Goal: Transaction & Acquisition: Purchase product/service

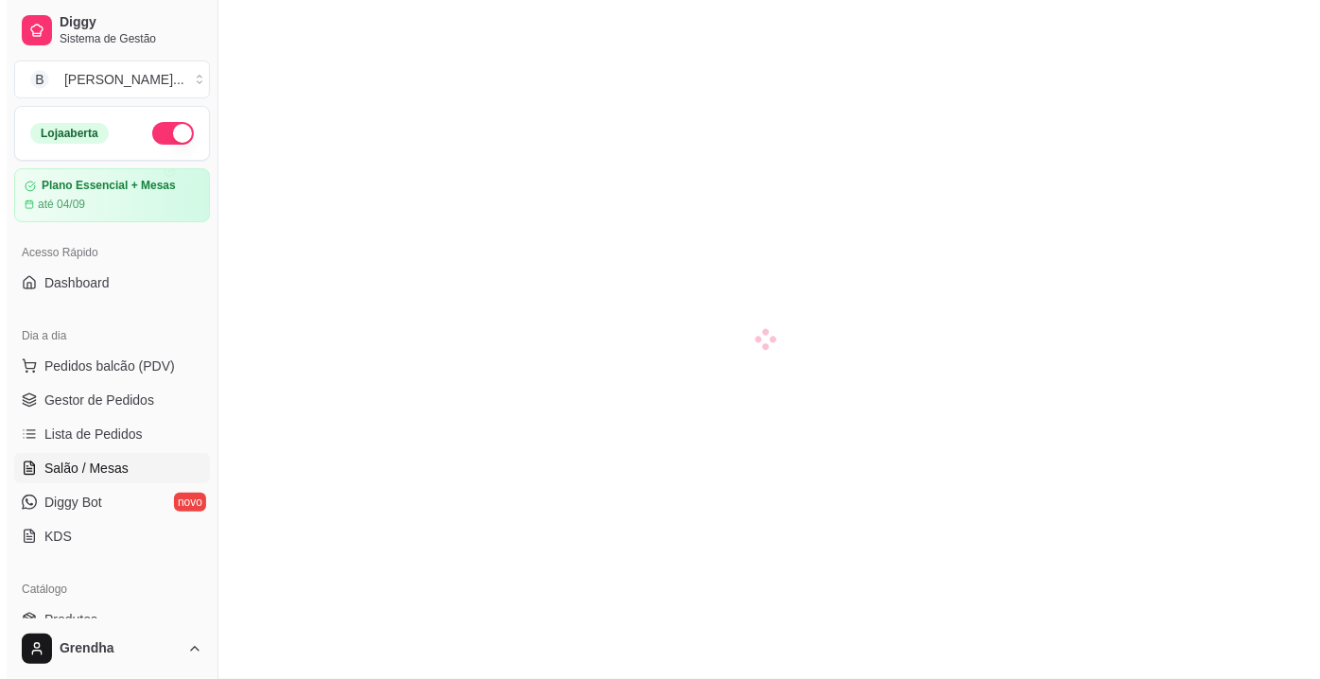
scroll to position [291, 0]
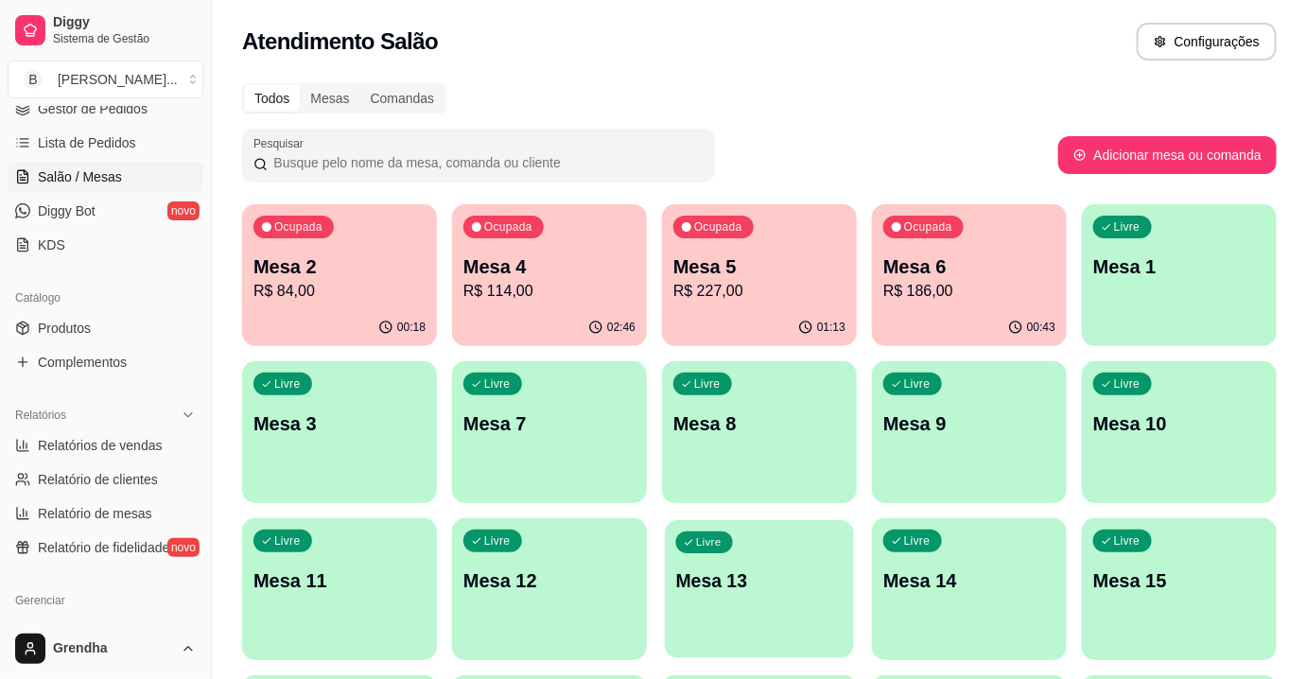
click at [728, 560] on div "Livre Mesa 13" at bounding box center [759, 577] width 189 height 115
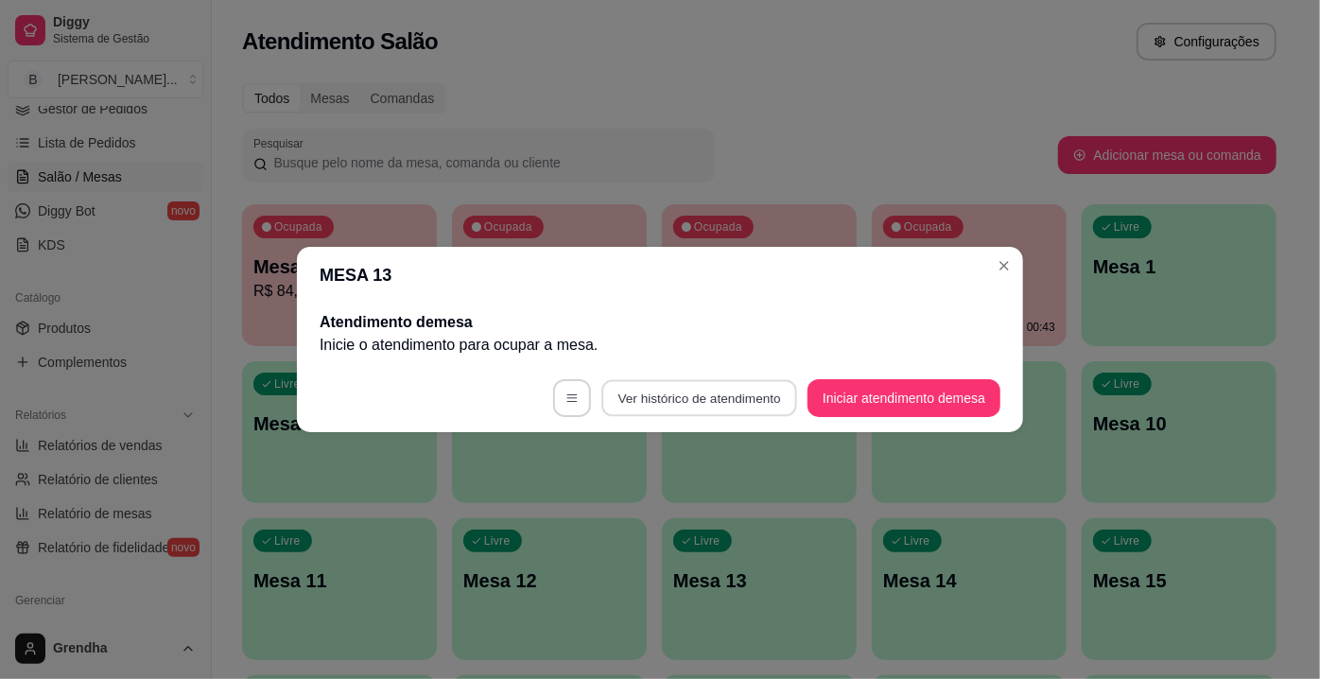
click at [712, 391] on button "Ver histórico de atendimento" at bounding box center [699, 398] width 196 height 37
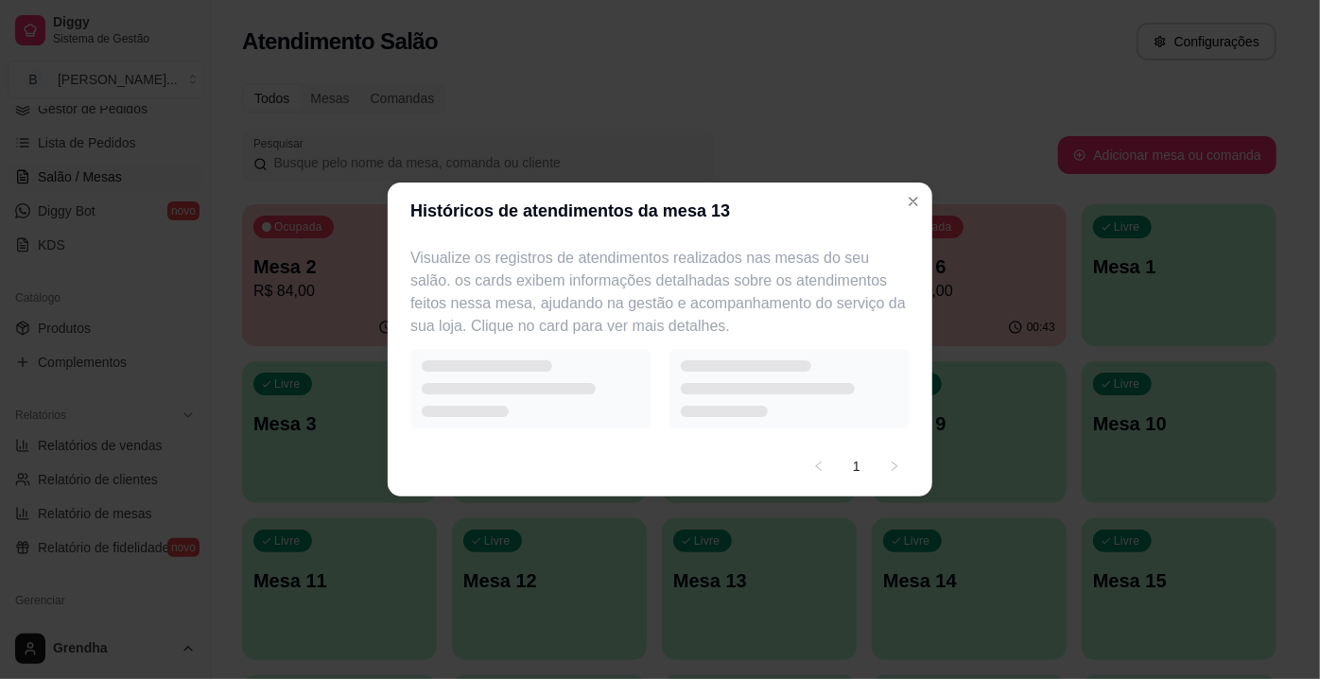
select select "7"
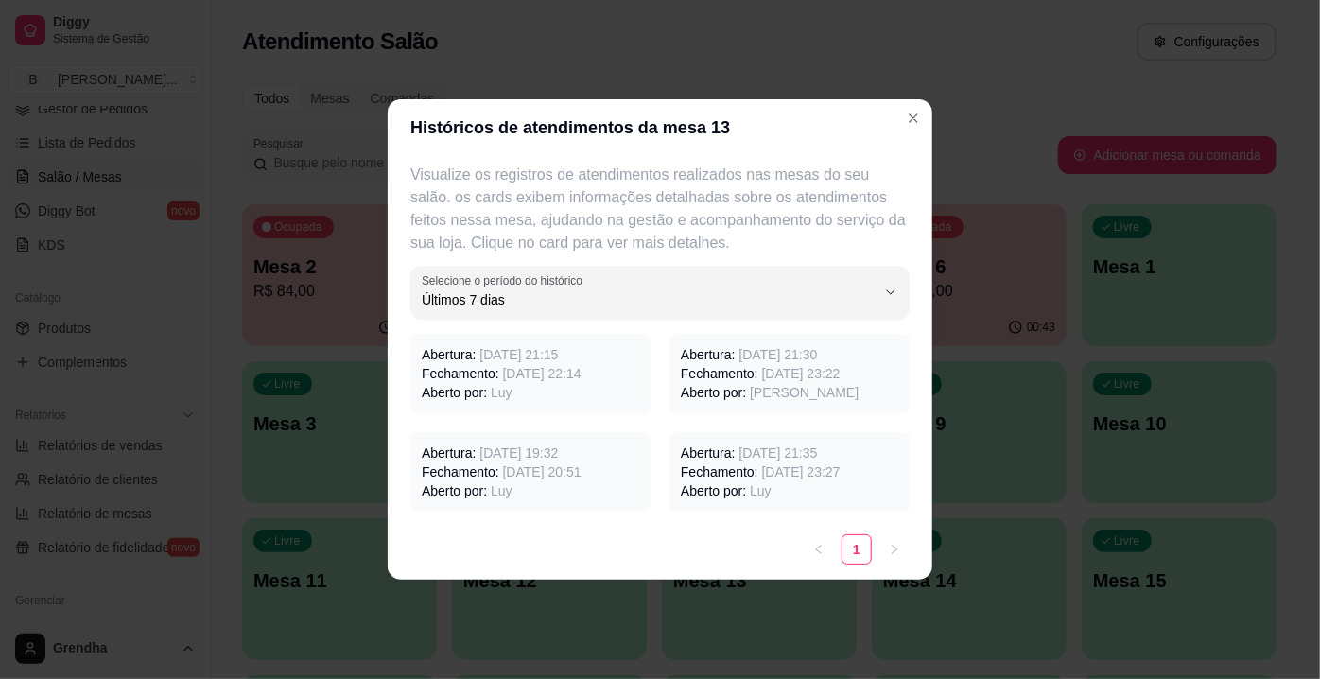
click at [471, 377] on p "Fechamento: [DATE] 22:14" at bounding box center [530, 373] width 217 height 19
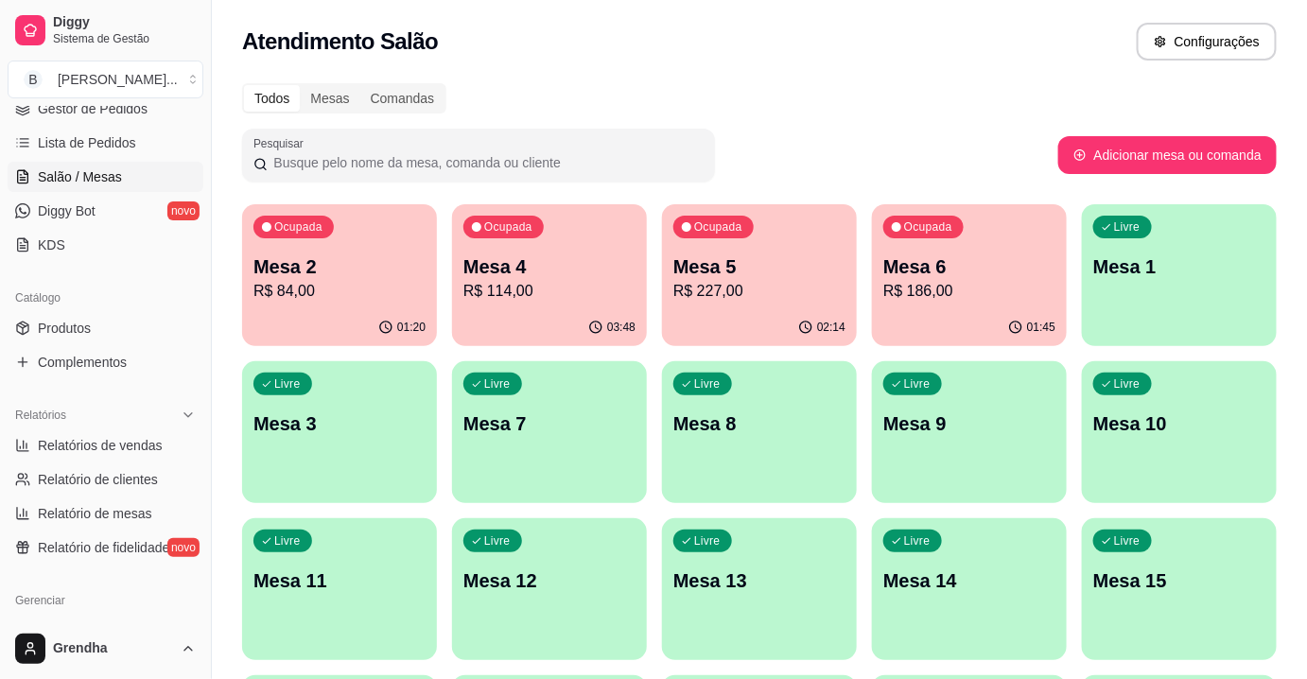
click at [526, 283] on p "R$ 114,00" at bounding box center [549, 291] width 172 height 23
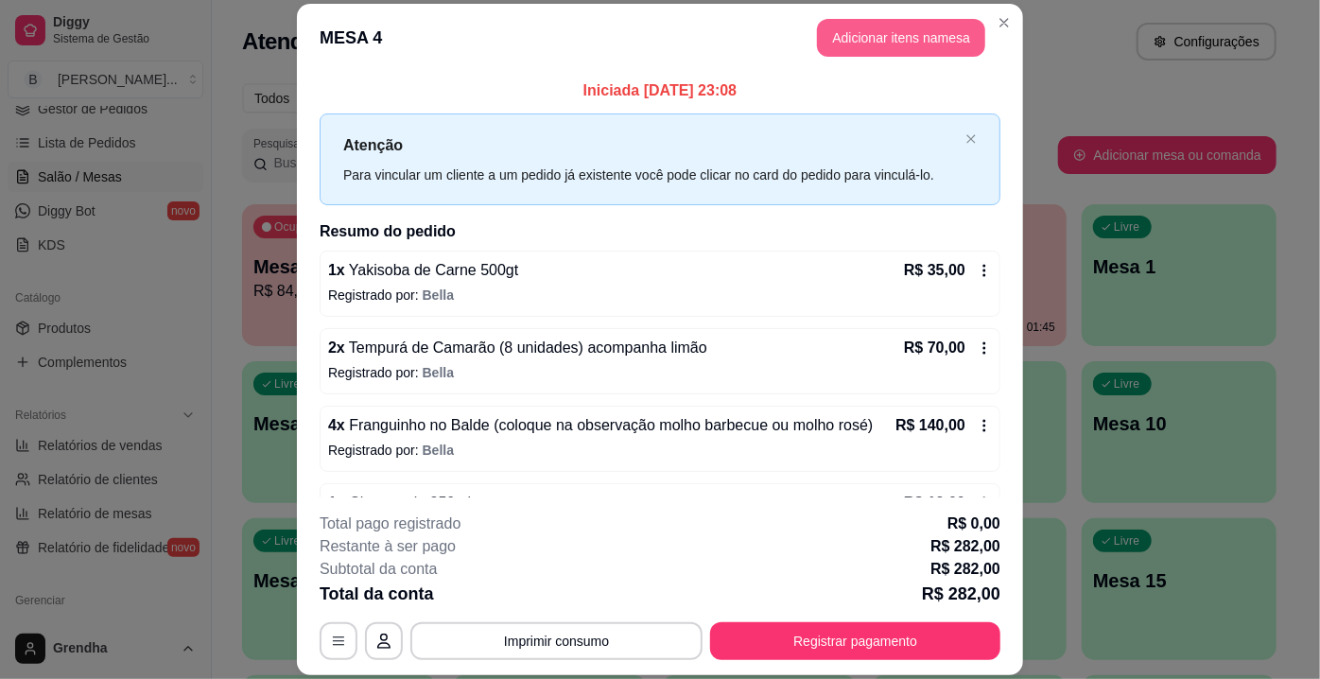
click at [891, 34] on button "Adicionar itens na mesa" at bounding box center [901, 38] width 168 height 38
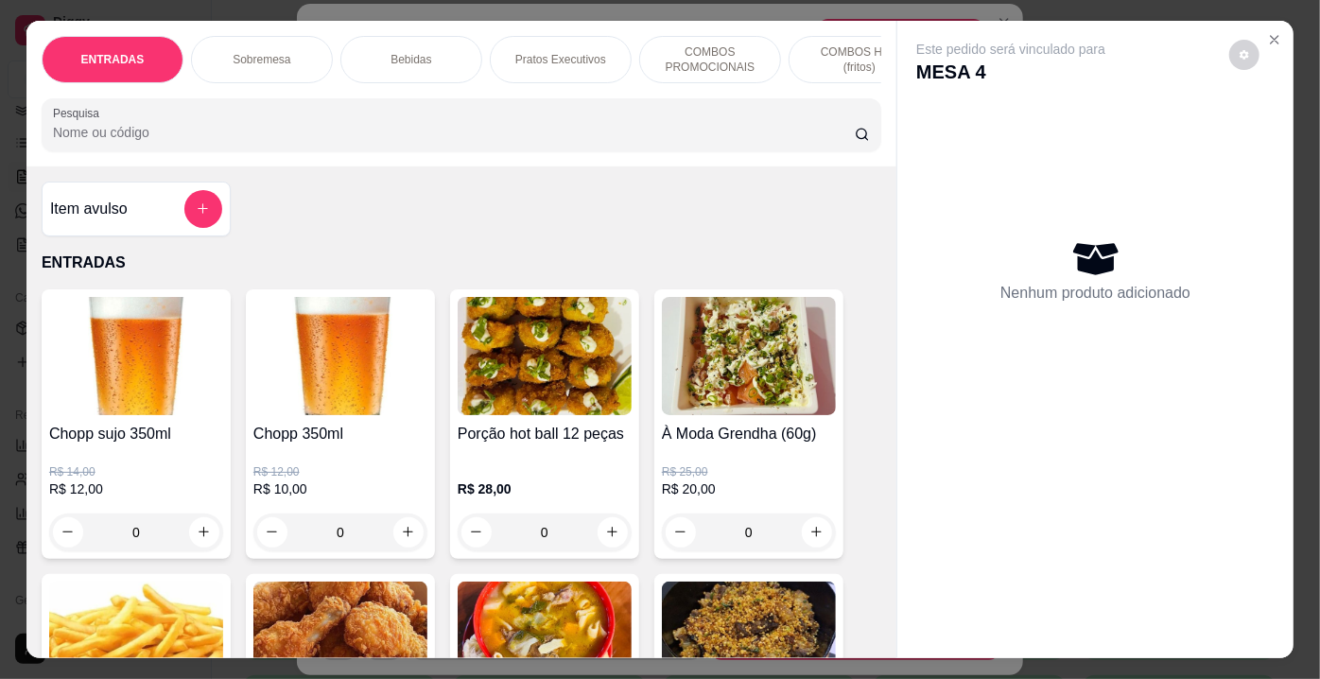
click at [108, 391] on img at bounding box center [136, 356] width 174 height 118
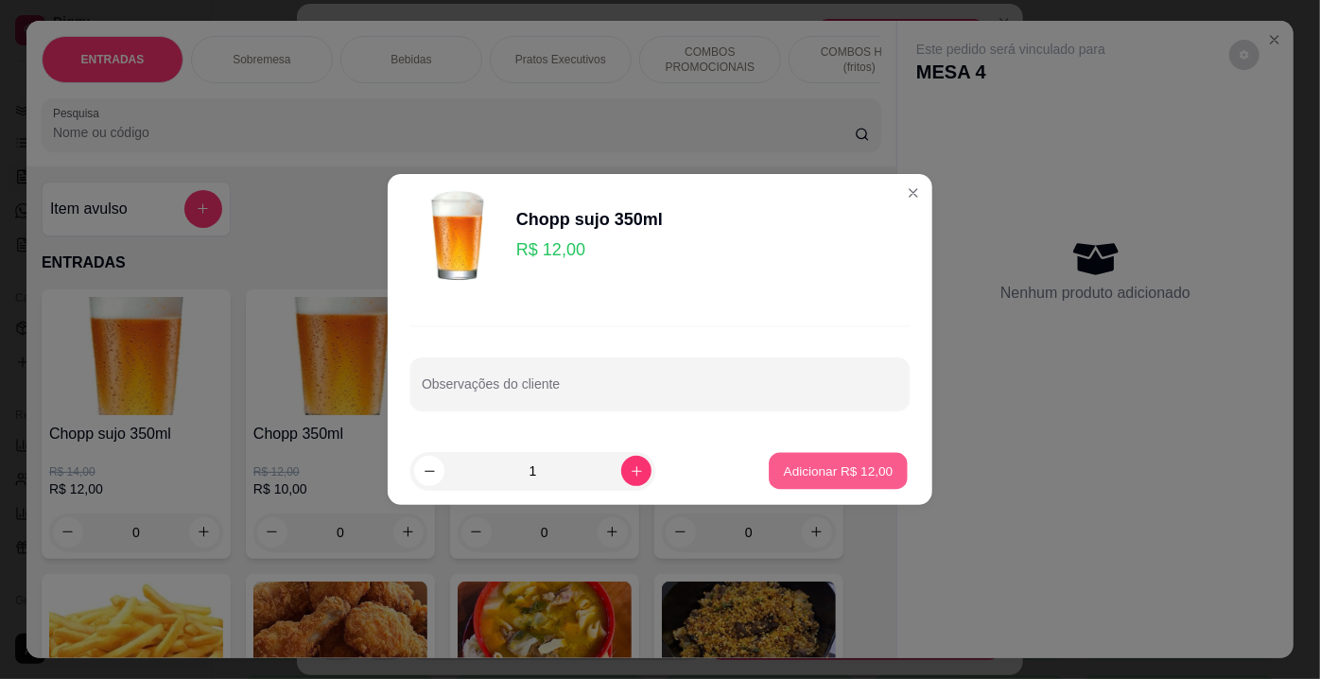
click at [842, 453] on button "Adicionar R$ 12,00" at bounding box center [838, 471] width 139 height 37
type input "1"
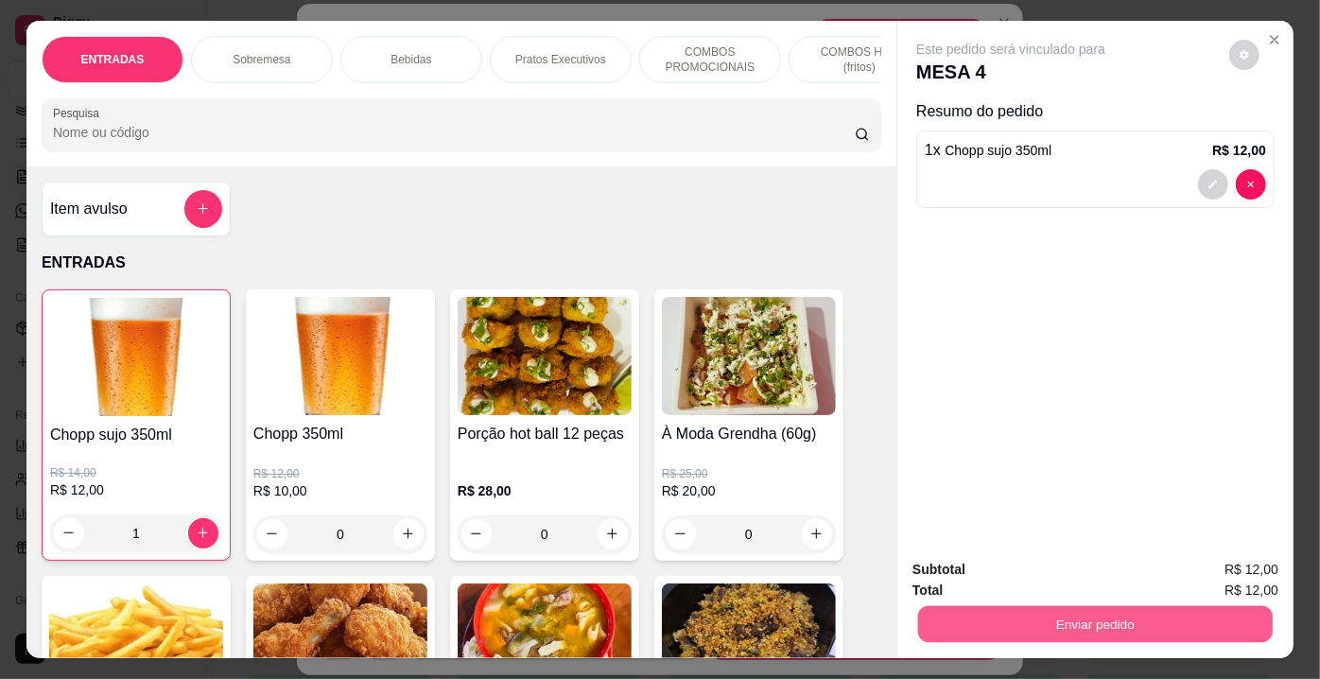
click at [1136, 616] on button "Enviar pedido" at bounding box center [1095, 624] width 355 height 37
click at [1049, 576] on button "Não registrar e enviar pedido" at bounding box center [1033, 571] width 191 height 35
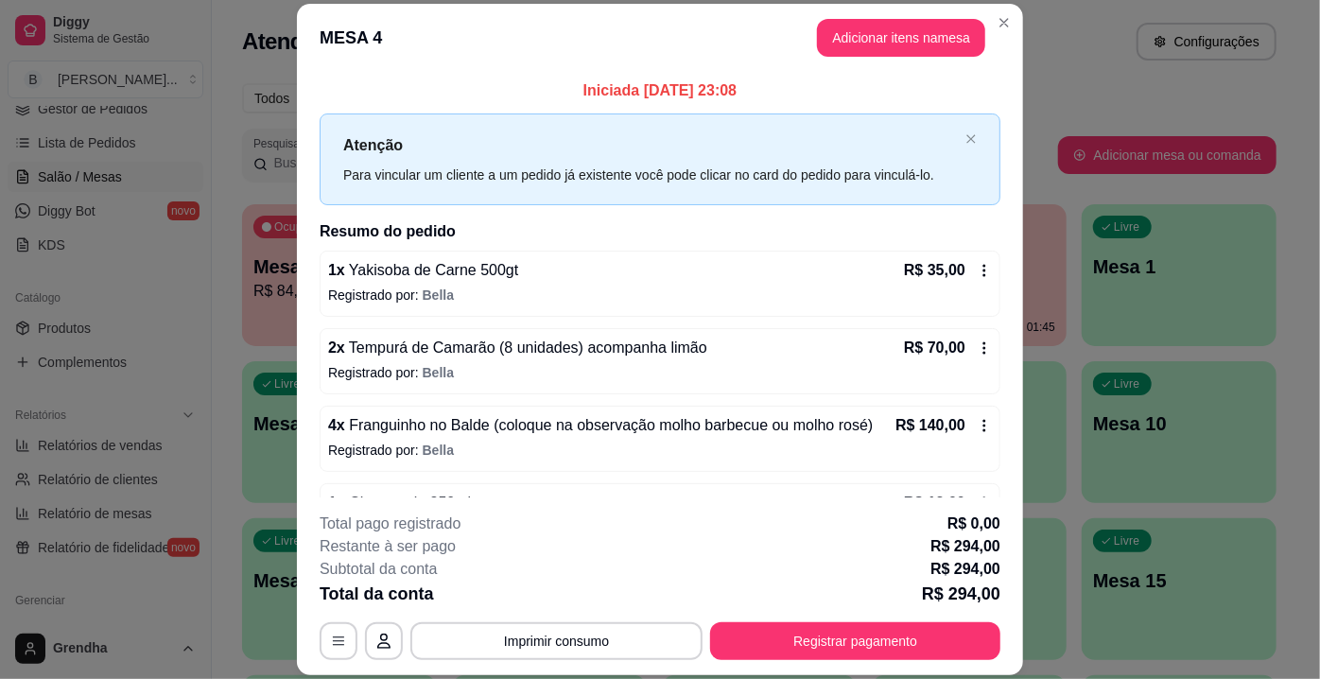
click at [488, 427] on span "Franguinho no Balde (coloque na observação molho barbecue ou molho rosé)" at bounding box center [609, 425] width 529 height 16
click at [977, 425] on icon at bounding box center [984, 425] width 15 height 15
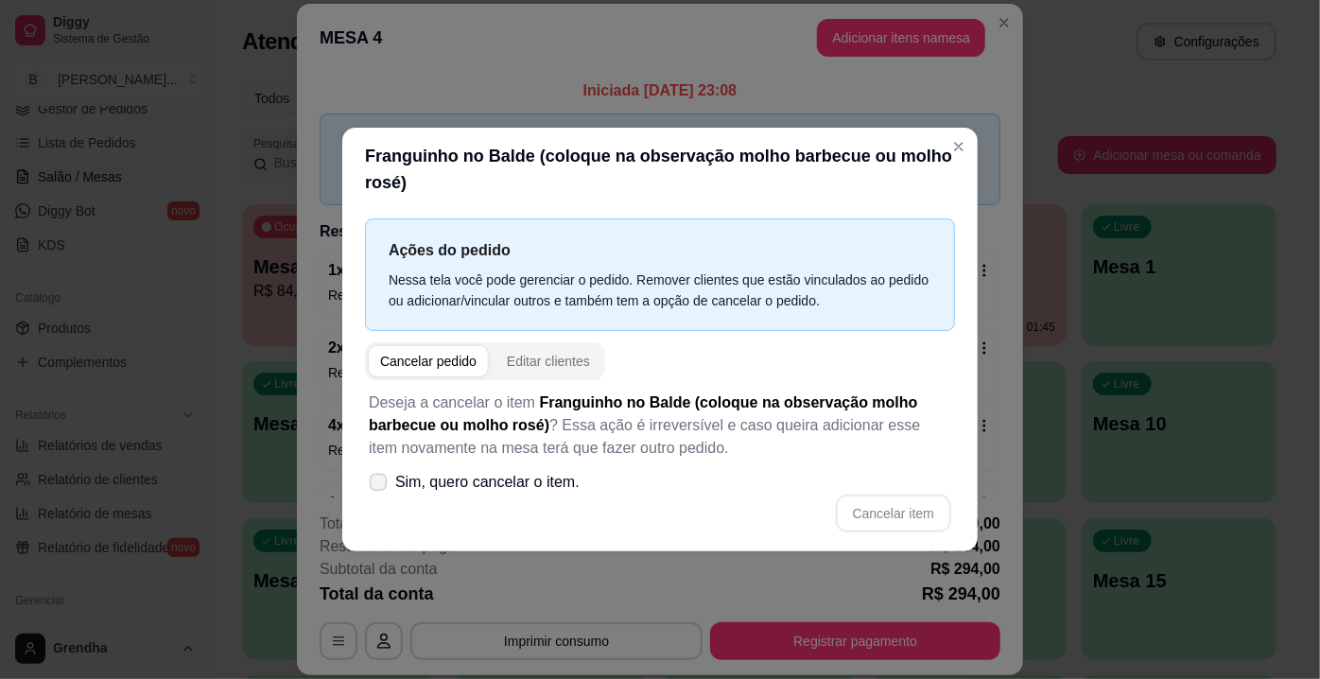
click at [376, 483] on icon at bounding box center [378, 482] width 14 height 10
click at [376, 486] on input "Sim, quero cancelar o item." at bounding box center [374, 492] width 12 height 12
checkbox input "true"
click at [952, 165] on header "Franguinho no Balde (coloque na observação molho barbecue ou molho rosé)" at bounding box center [659, 169] width 635 height 83
